Goal: Information Seeking & Learning: Learn about a topic

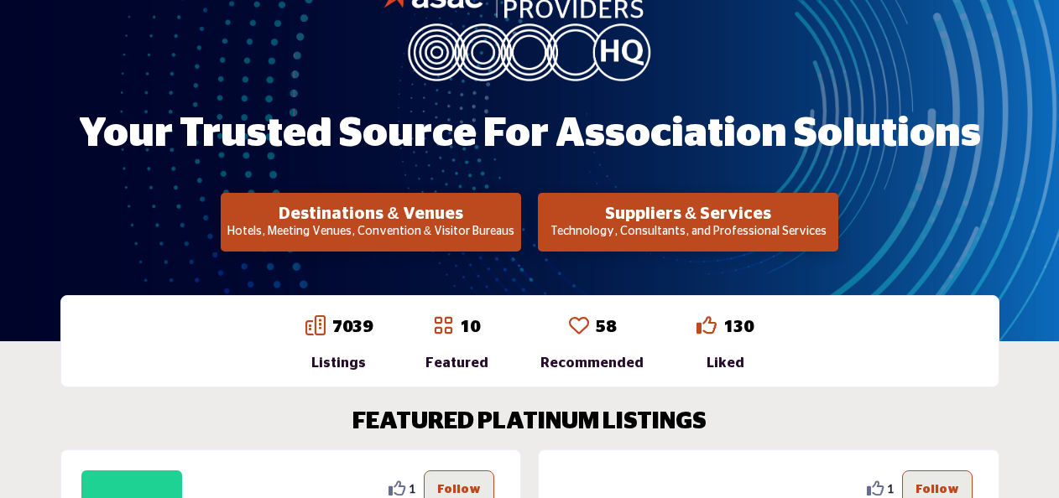
scroll to position [272, 0]
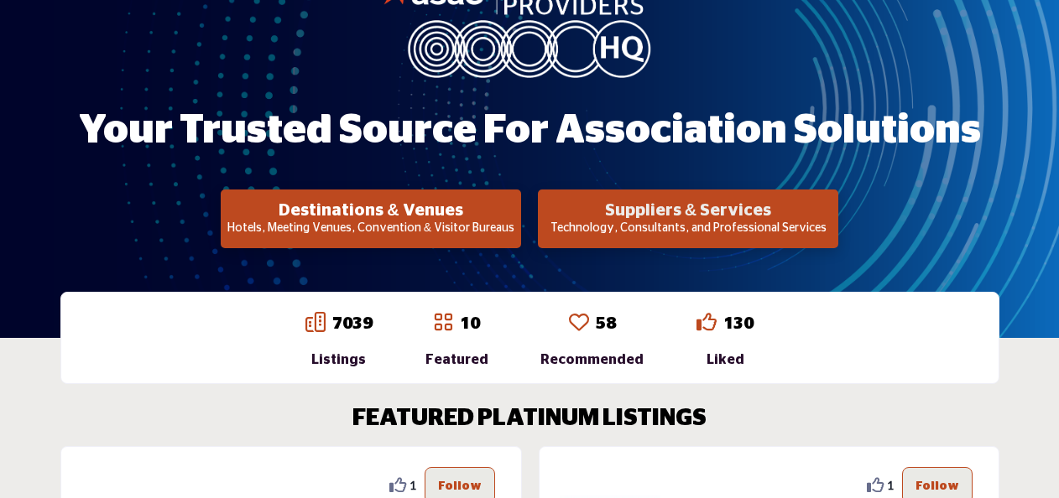
click at [627, 210] on h2 "Suppliers & Services" at bounding box center [688, 210] width 290 height 20
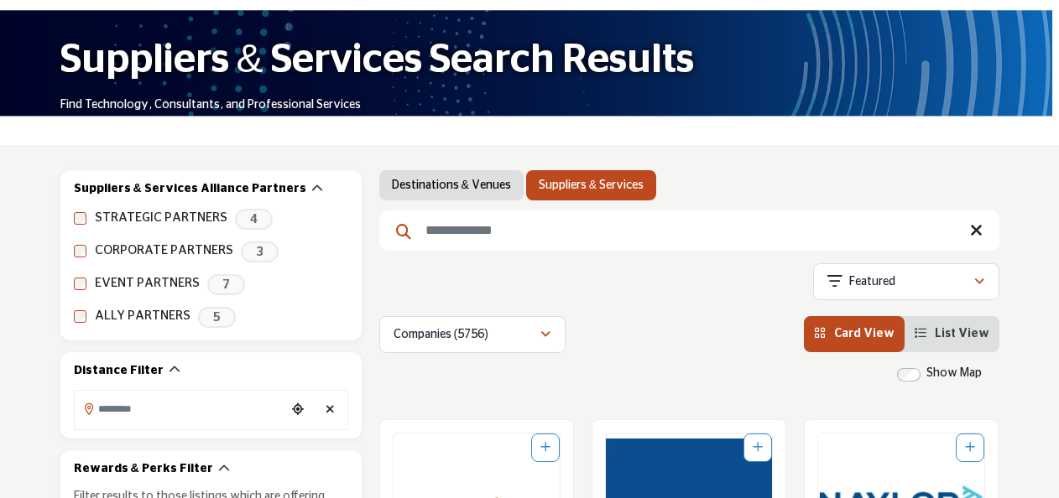
scroll to position [206, 0]
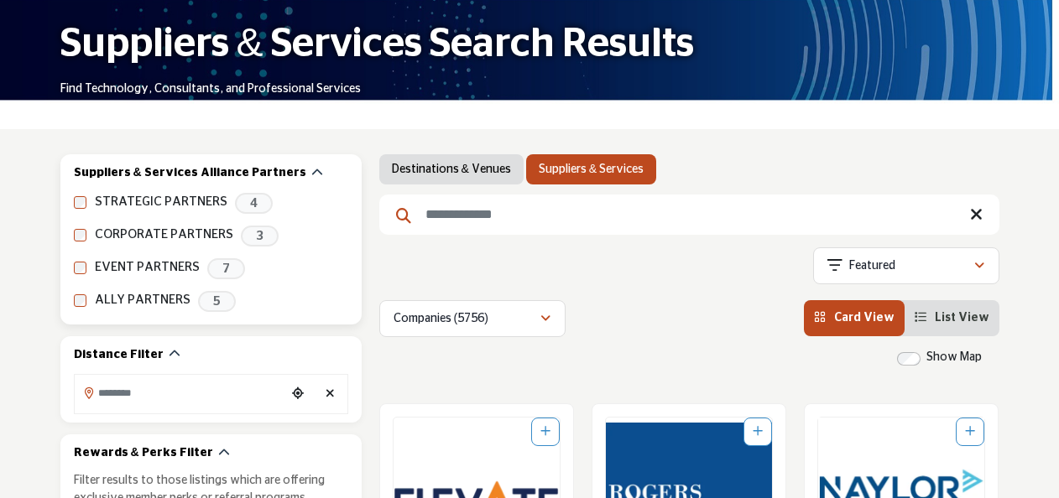
click at [139, 207] on label "STRATEGIC PARTNERS" at bounding box center [161, 202] width 133 height 19
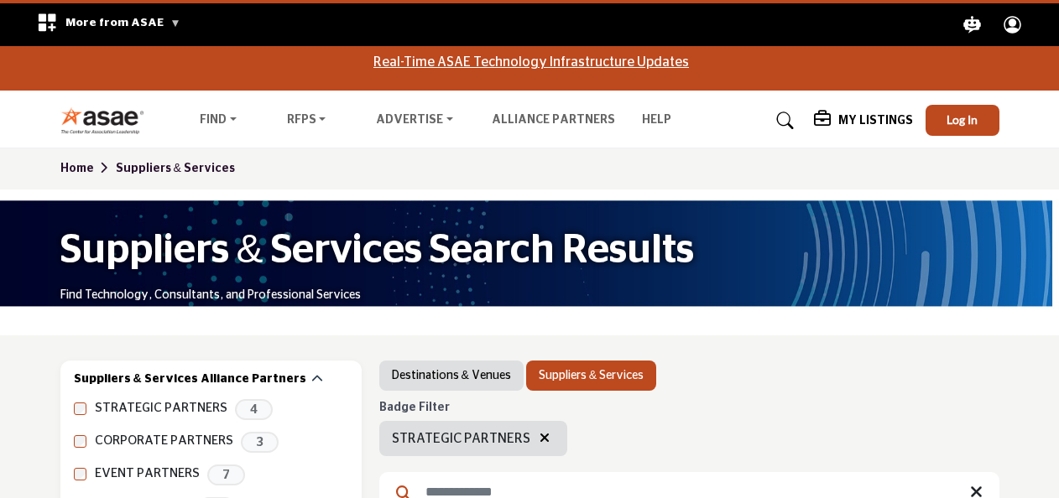
click at [76, 205] on div "Suppliers & Services Search Results Find Technology, Consultants, and Professio…" at bounding box center [529, 263] width 1059 height 146
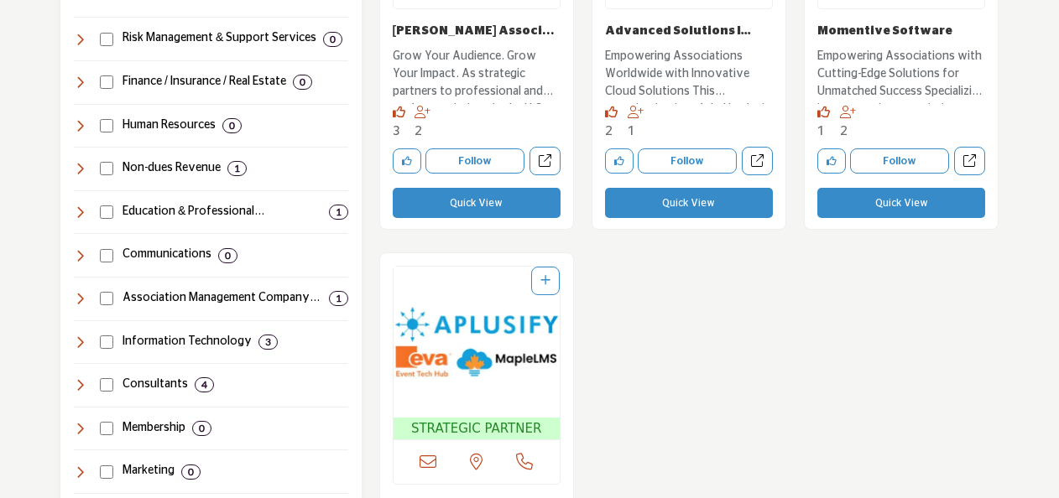
scroll to position [910, 0]
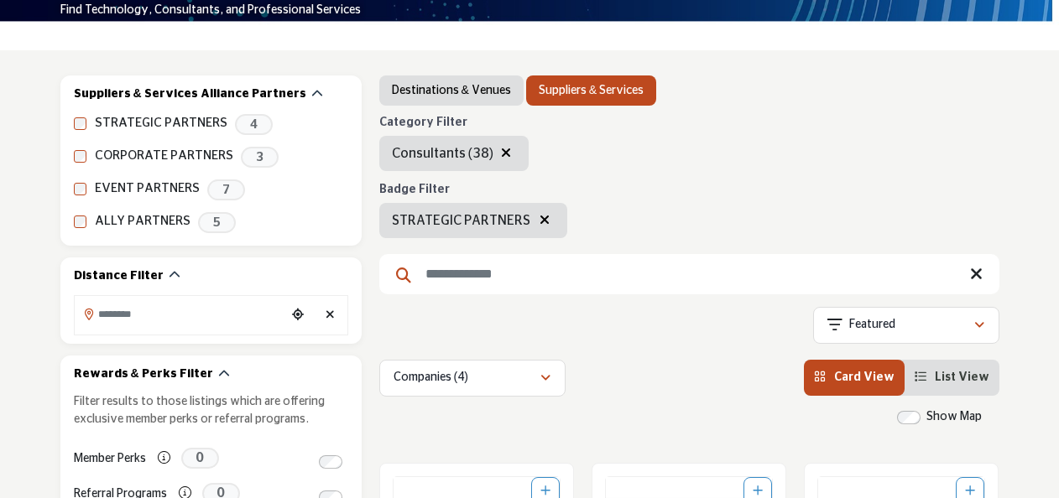
scroll to position [221, 0]
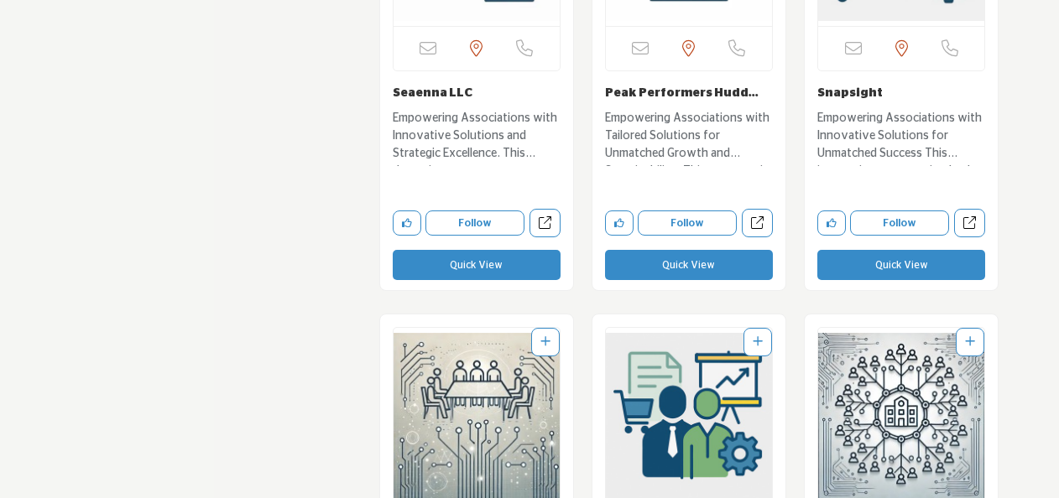
scroll to position [20840, 0]
